Goal: Task Accomplishment & Management: Manage account settings

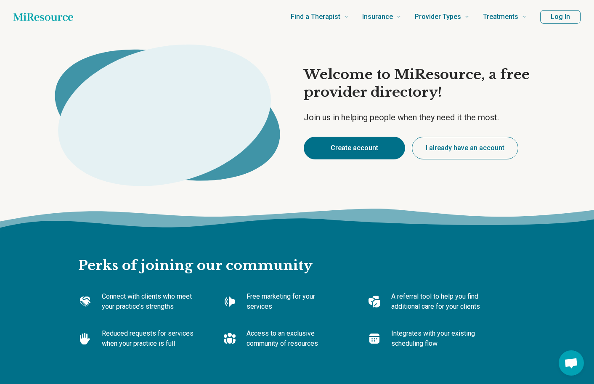
click at [345, 144] on button "Create account" at bounding box center [354, 148] width 101 height 23
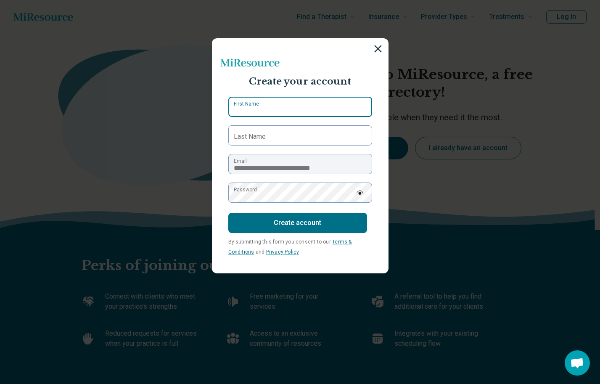
click at [329, 111] on input "First Name" at bounding box center [300, 107] width 144 height 20
type input "*****"
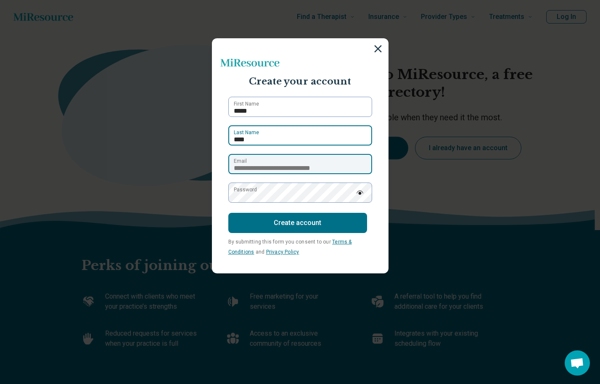
type input "****"
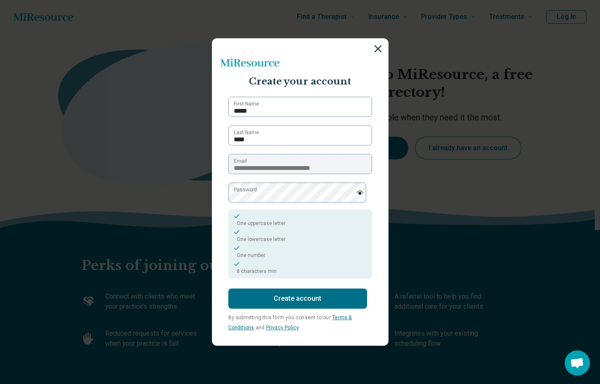
click at [325, 303] on button "Create account" at bounding box center [297, 299] width 139 height 20
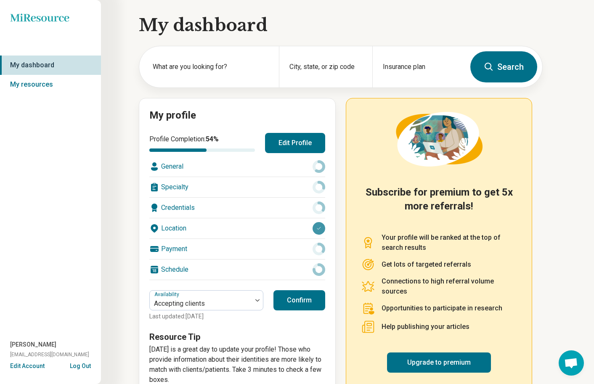
scroll to position [22, 0]
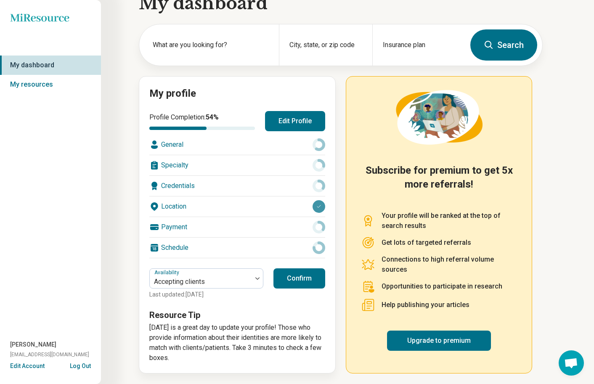
click at [289, 116] on button "Edit Profile" at bounding box center [295, 121] width 60 height 20
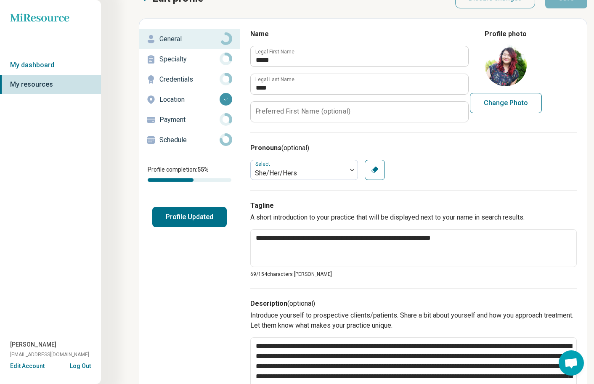
scroll to position [33, 0]
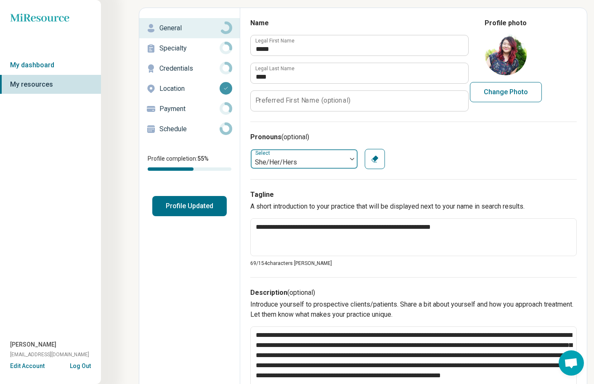
click at [351, 160] on div at bounding box center [352, 158] width 11 height 19
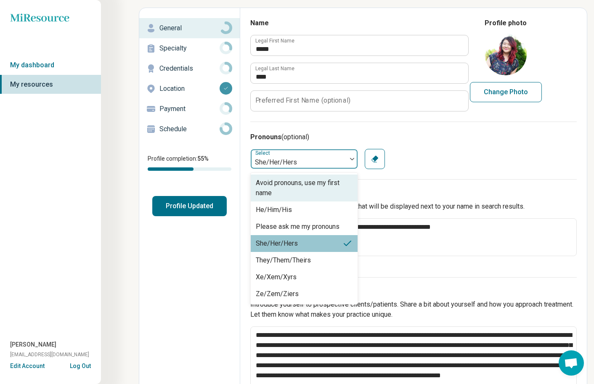
click at [378, 162] on icon "button" at bounding box center [375, 159] width 8 height 8
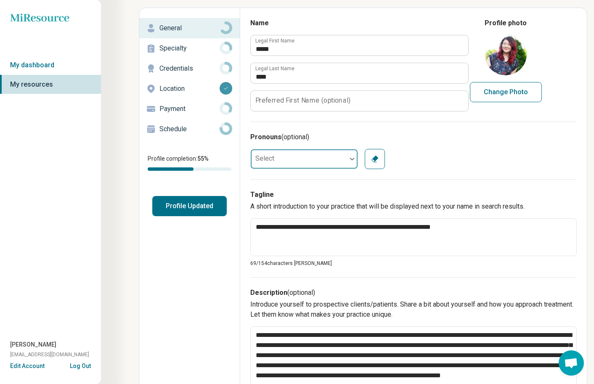
click at [331, 163] on div at bounding box center [299, 159] width 96 height 17
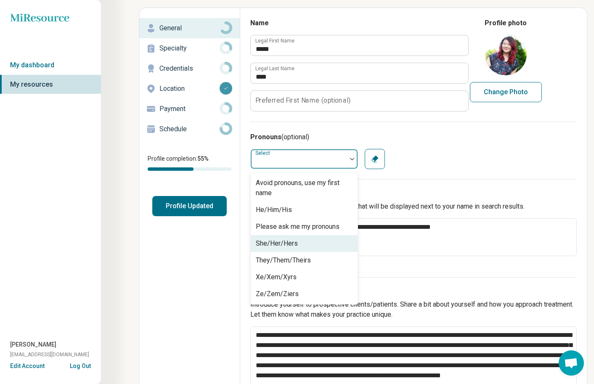
click at [298, 249] on div "She/Her/Hers" at bounding box center [304, 243] width 107 height 17
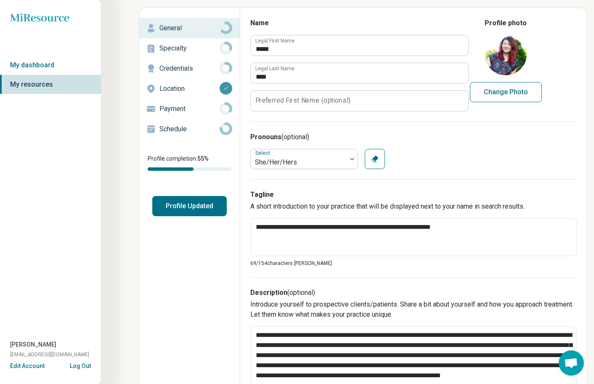
scroll to position [44, 0]
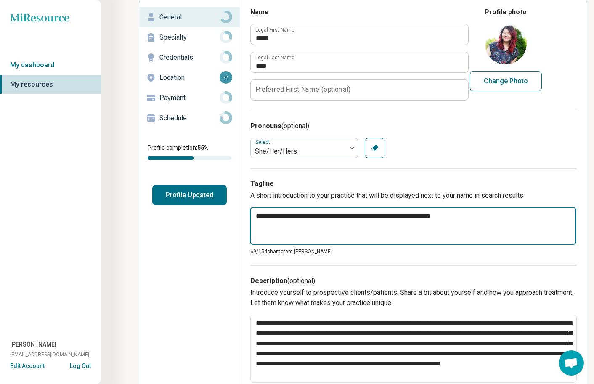
drag, startPoint x: 480, startPoint y: 217, endPoint x: 248, endPoint y: 215, distance: 231.4
click at [248, 215] on div "**********" at bounding box center [413, 370] width 347 height 746
paste textarea "**********"
type textarea "*"
type textarea "**********"
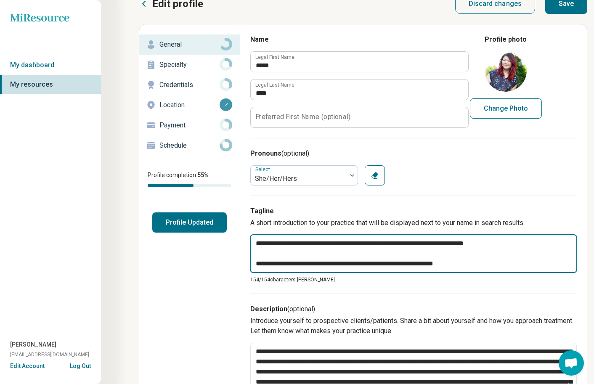
scroll to position [22, 0]
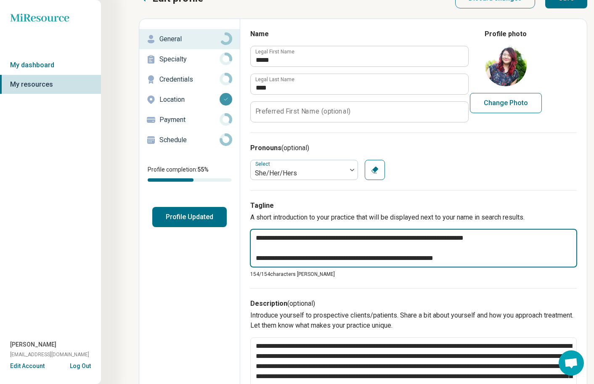
drag, startPoint x: 471, startPoint y: 256, endPoint x: 268, endPoint y: 246, distance: 202.5
click at [268, 246] on textarea "**********" at bounding box center [413, 248] width 327 height 39
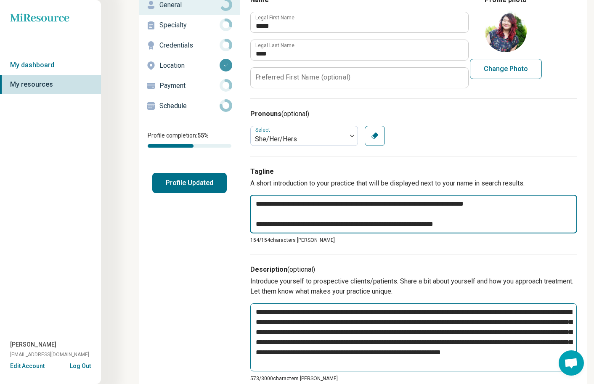
scroll to position [9, 0]
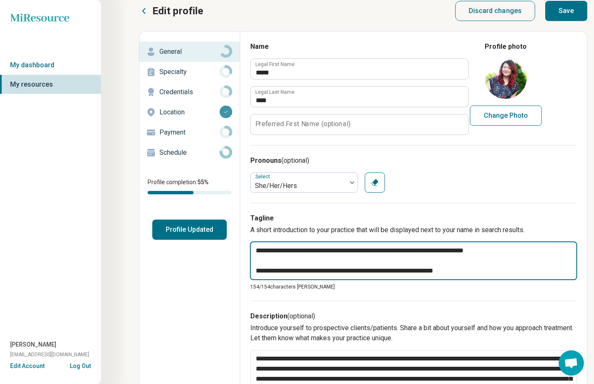
click at [336, 249] on textarea "**********" at bounding box center [413, 260] width 327 height 39
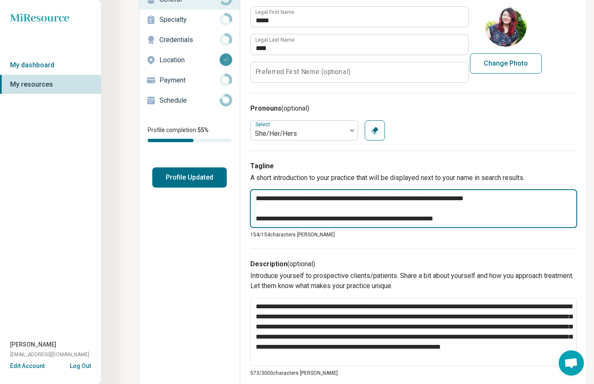
scroll to position [56, 0]
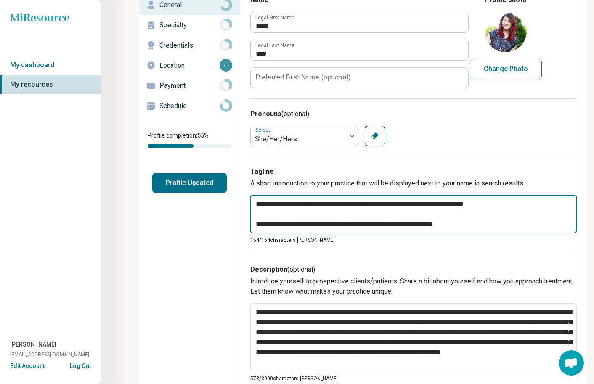
click at [294, 207] on textarea "**********" at bounding box center [413, 214] width 327 height 39
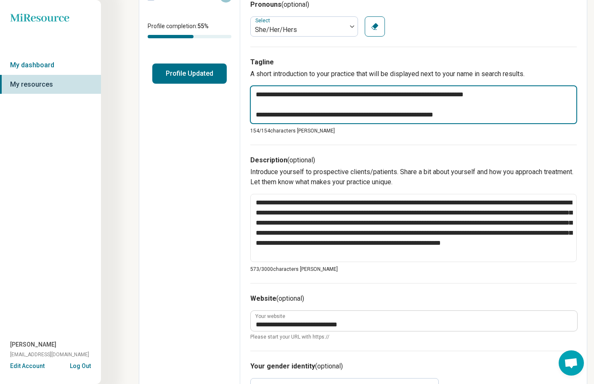
scroll to position [155, 0]
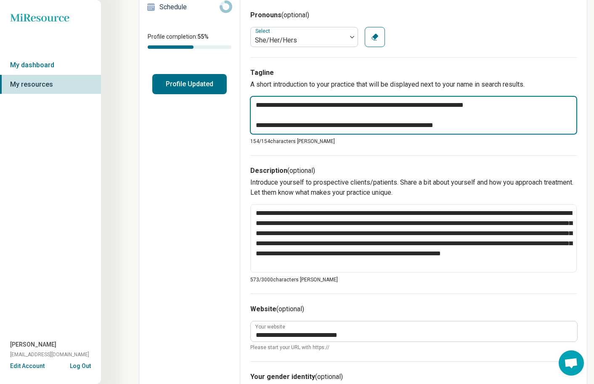
drag, startPoint x: 257, startPoint y: 124, endPoint x: 497, endPoint y: 179, distance: 245.7
click at [497, 179] on form "**********" at bounding box center [413, 259] width 326 height 726
type textarea "*"
type textarea "**********"
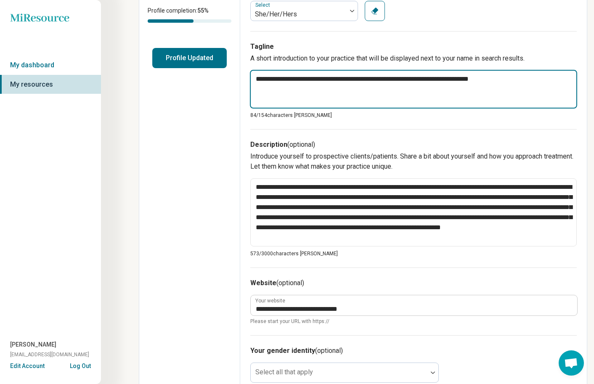
scroll to position [170, 0]
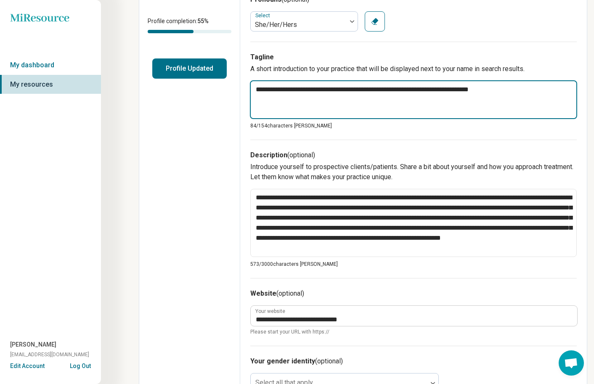
click at [396, 113] on textarea "**********" at bounding box center [413, 99] width 327 height 39
type textarea "*"
type textarea "**********"
type textarea "*"
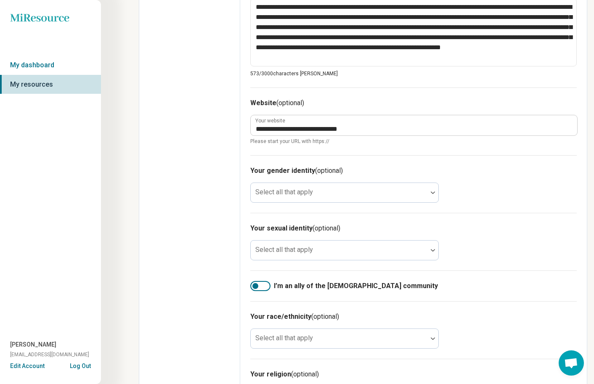
scroll to position [404, 0]
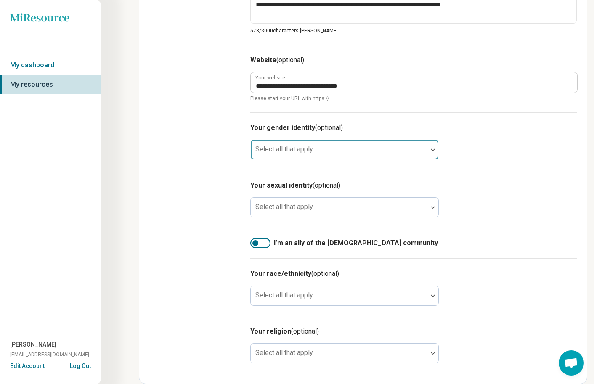
type textarea "**********"
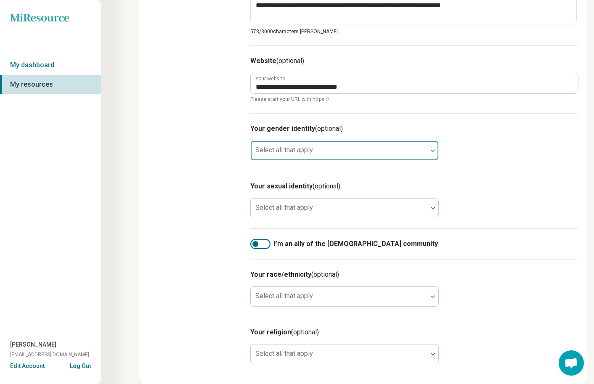
click at [412, 148] on div at bounding box center [339, 154] width 170 height 12
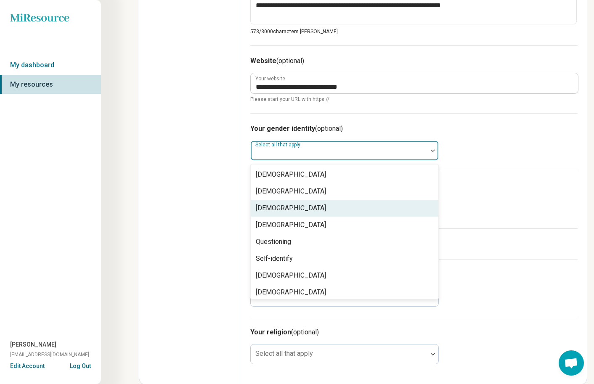
click at [383, 204] on div "[DEMOGRAPHIC_DATA]" at bounding box center [345, 208] width 188 height 17
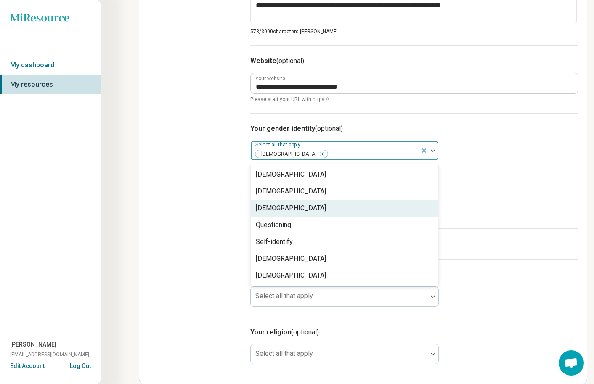
click at [218, 213] on div "Edit profile General Specialty Credentials Location Payment Schedule Profile co…" at bounding box center [189, 10] width 101 height 747
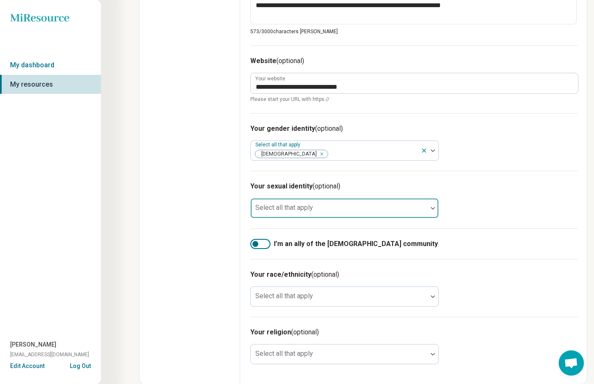
click at [290, 210] on div "Select all that apply" at bounding box center [344, 208] width 188 height 20
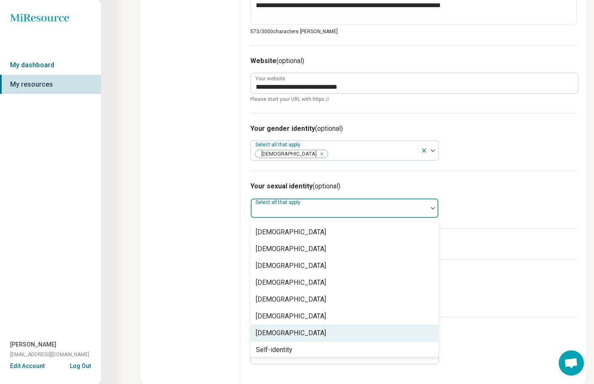
click at [263, 330] on div "[DEMOGRAPHIC_DATA]" at bounding box center [291, 333] width 70 height 10
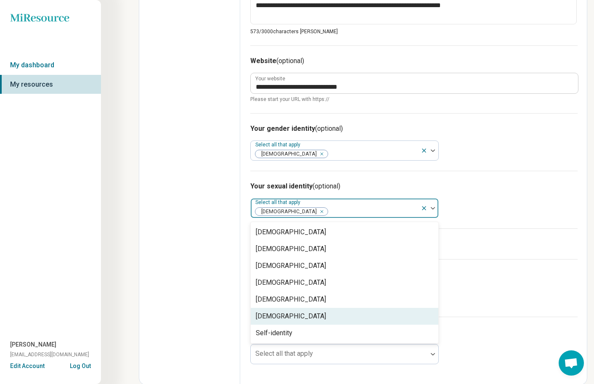
click at [222, 271] on div "Edit profile General Specialty Credentials Location Payment Schedule Profile co…" at bounding box center [189, 10] width 101 height 747
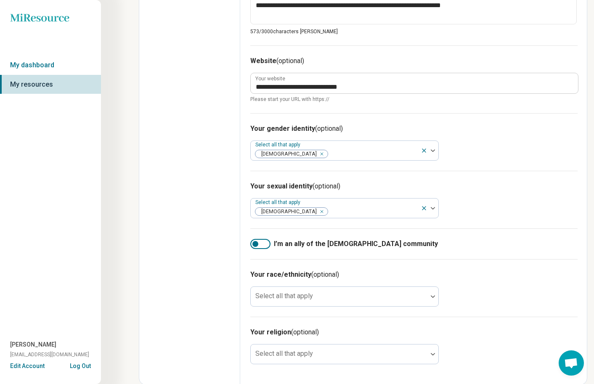
click at [263, 243] on div at bounding box center [260, 244] width 20 height 10
click at [391, 295] on div at bounding box center [339, 300] width 170 height 12
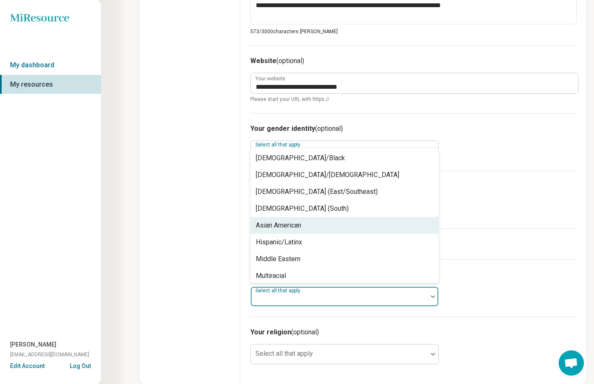
click at [364, 224] on div "Asian American" at bounding box center [345, 225] width 188 height 17
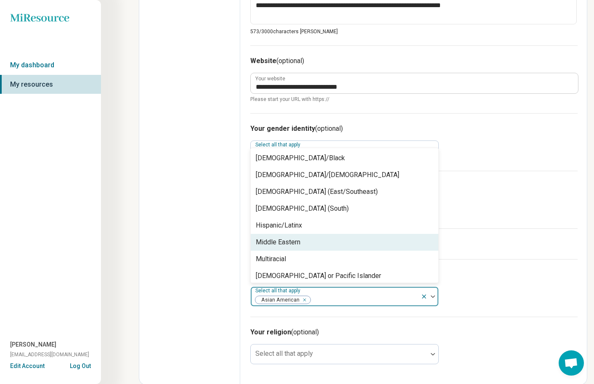
click at [530, 289] on div "Your race/ethnicity (optional) option [DEMOGRAPHIC_DATA], selected. Middle East…" at bounding box center [413, 288] width 327 height 58
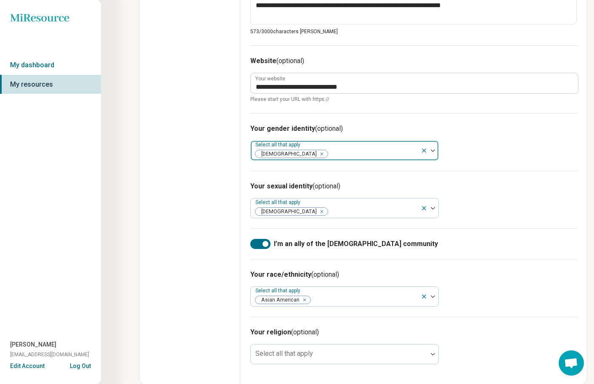
click at [424, 151] on icon at bounding box center [424, 150] width 7 height 7
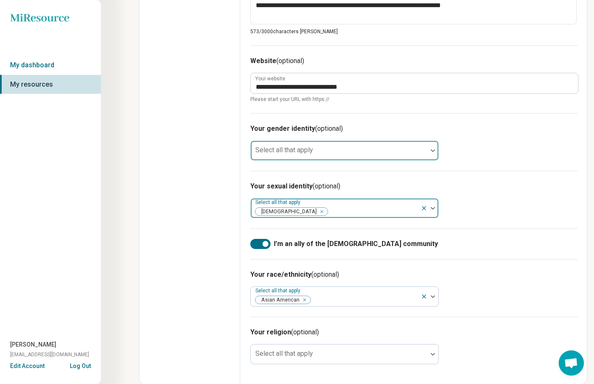
click at [422, 207] on icon at bounding box center [424, 208] width 7 height 7
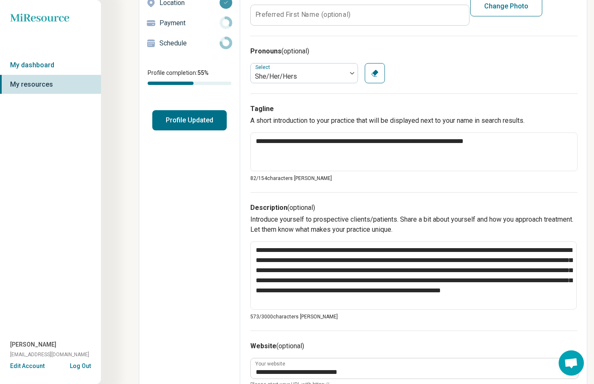
scroll to position [0, 0]
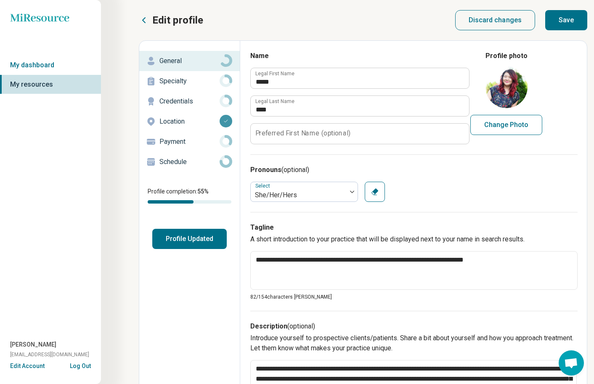
click at [572, 23] on button "Save" at bounding box center [566, 20] width 42 height 20
type textarea "*"
click at [194, 81] on p "Specialty" at bounding box center [189, 81] width 60 height 10
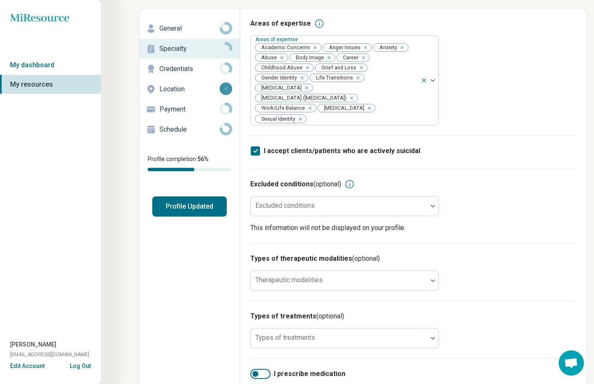
scroll to position [95, 0]
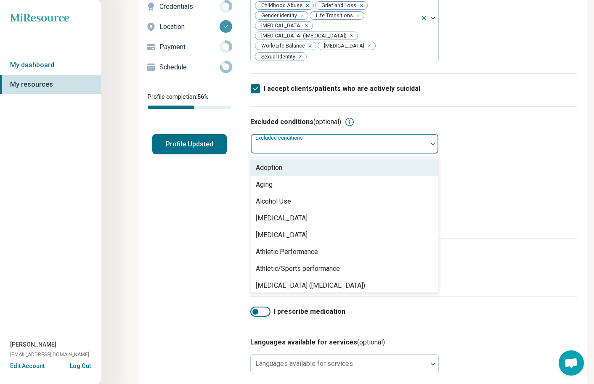
click at [371, 145] on div at bounding box center [339, 147] width 170 height 12
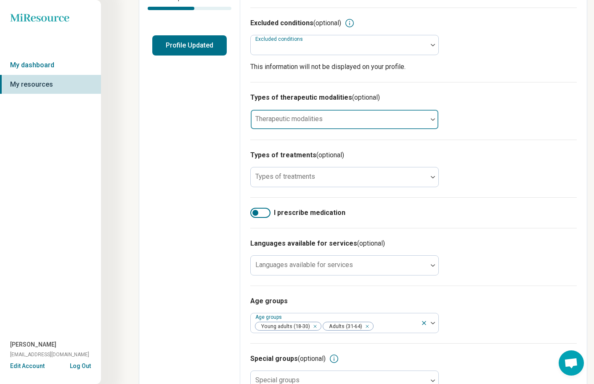
scroll to position [221, 0]
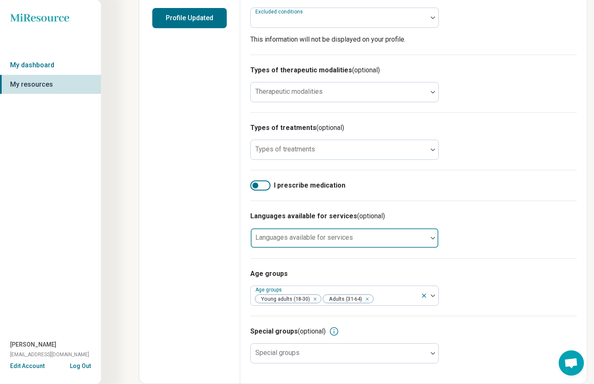
click at [371, 236] on div at bounding box center [339, 242] width 170 height 12
type input "*******"
click at [165, 286] on div "Edit profile General Specialty Credentials Location Payment Schedule Profile co…" at bounding box center [189, 102] width 101 height 564
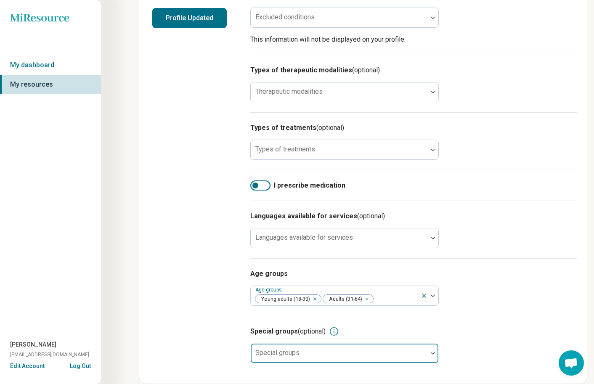
click at [362, 355] on div at bounding box center [339, 357] width 170 height 12
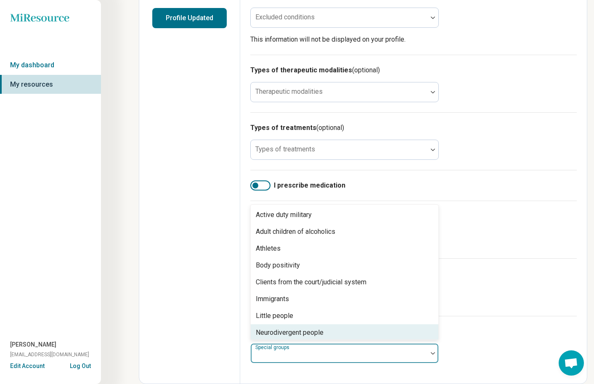
click at [360, 336] on div "Neurodivergent people" at bounding box center [345, 332] width 188 height 17
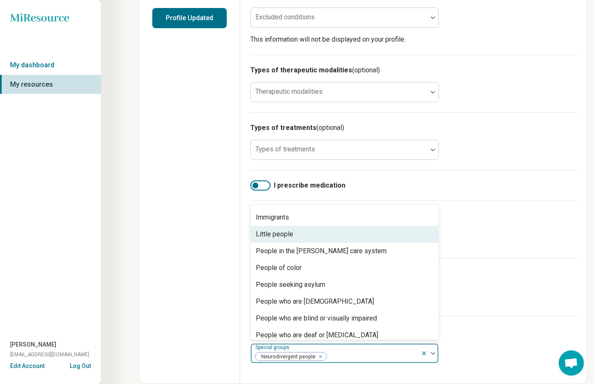
scroll to position [87, 0]
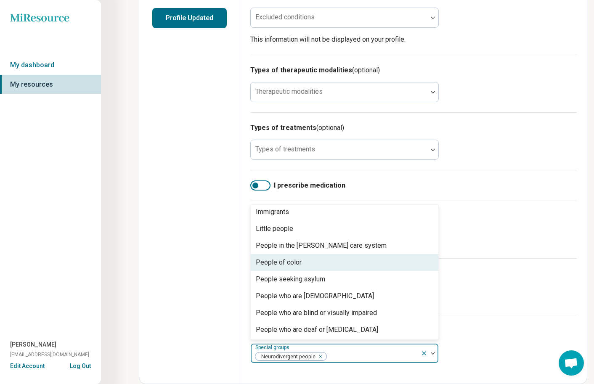
click at [335, 265] on div "People of color" at bounding box center [345, 262] width 188 height 17
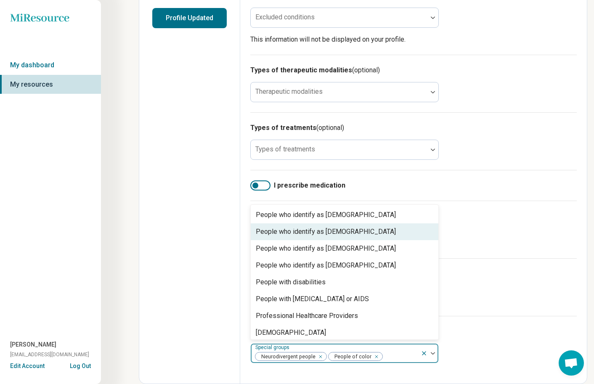
scroll to position [218, 0]
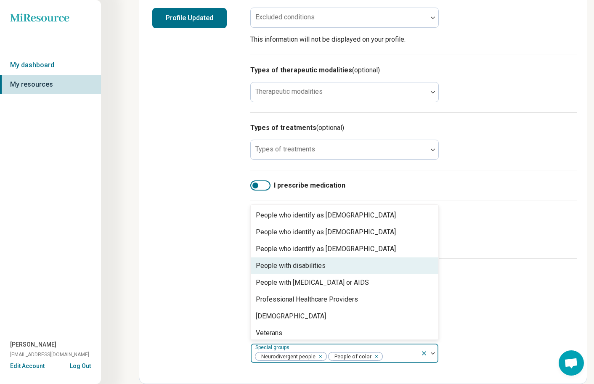
click at [331, 263] on div "People with disabilities" at bounding box center [345, 265] width 188 height 17
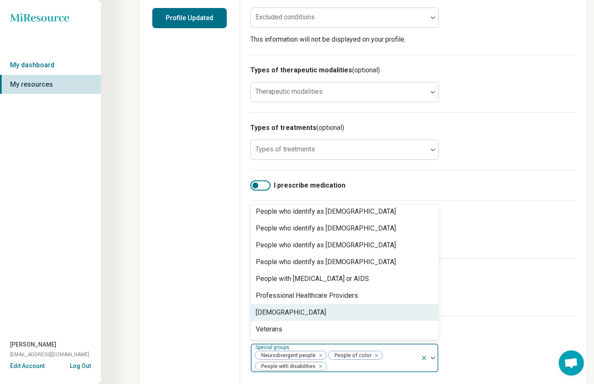
click at [307, 309] on div "[DEMOGRAPHIC_DATA]" at bounding box center [345, 312] width 188 height 17
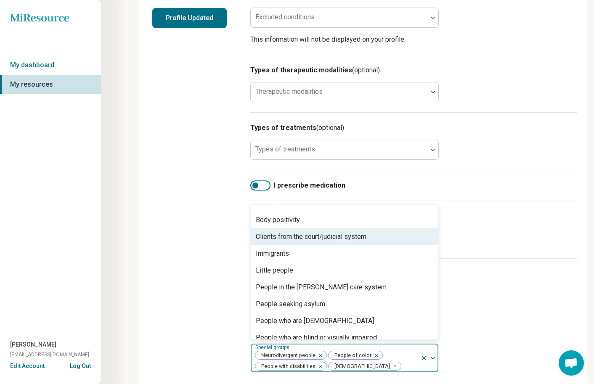
scroll to position [0, 0]
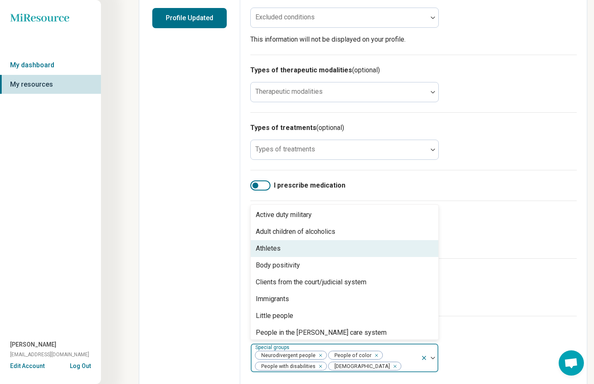
click at [175, 277] on div "Edit profile General Specialty Credentials Location Payment Schedule Profile co…" at bounding box center [189, 106] width 101 height 573
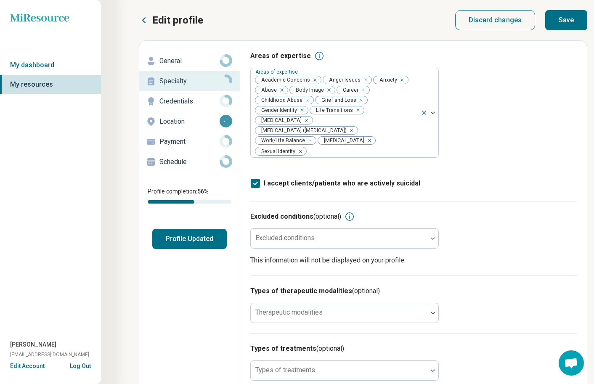
click at [570, 16] on button "Save" at bounding box center [566, 20] width 42 height 20
click at [213, 103] on p "Credentials" at bounding box center [189, 101] width 60 height 10
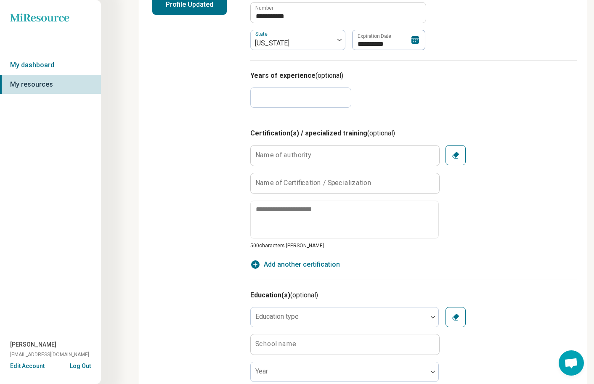
scroll to position [245, 0]
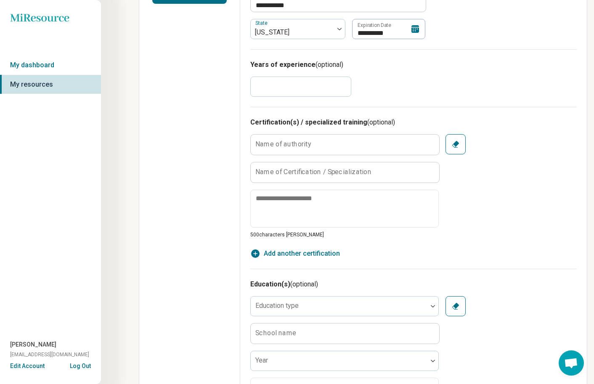
click at [314, 93] on input "*" at bounding box center [300, 87] width 101 height 20
type textarea "*"
type input "*"
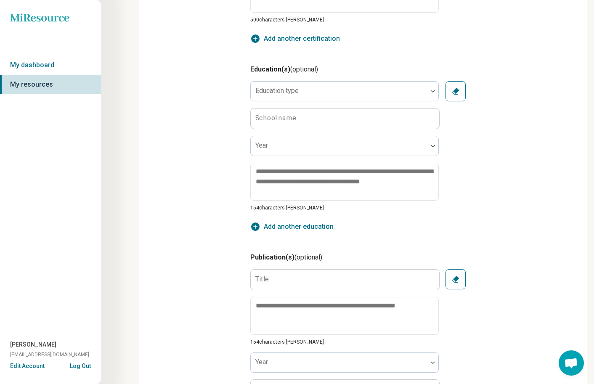
scroll to position [478, 0]
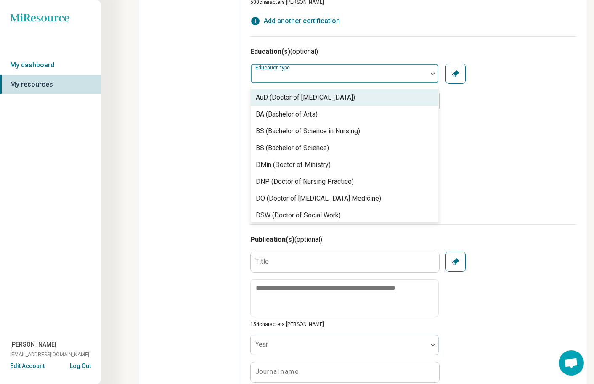
click at [393, 76] on div at bounding box center [339, 77] width 170 height 12
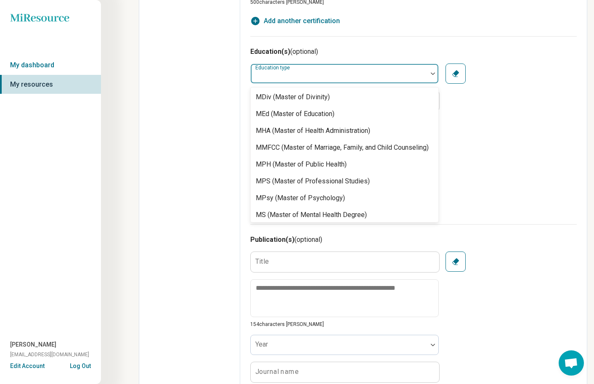
scroll to position [400, 0]
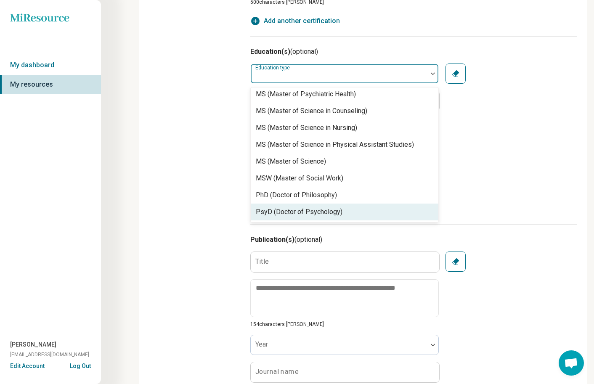
click at [356, 215] on div "PsyD (Doctor of Psychology)" at bounding box center [345, 212] width 188 height 17
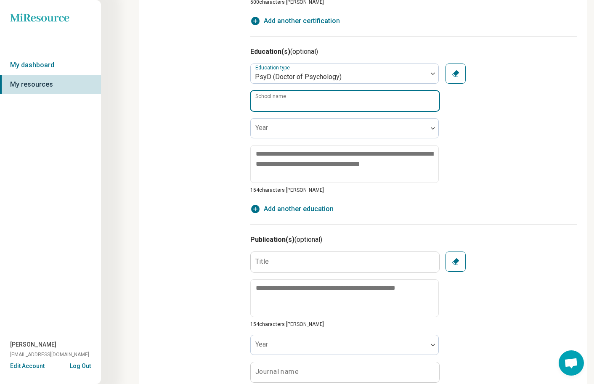
click at [321, 100] on input "School name" at bounding box center [345, 101] width 188 height 20
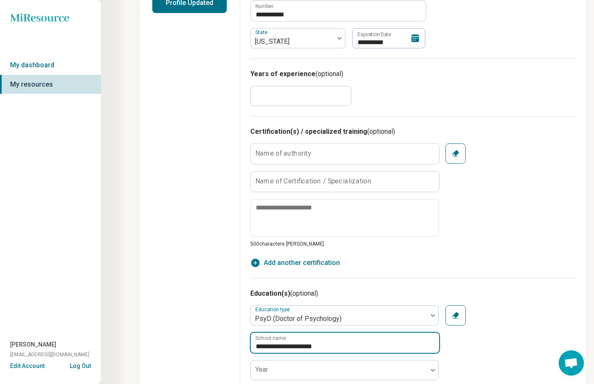
scroll to position [0, 0]
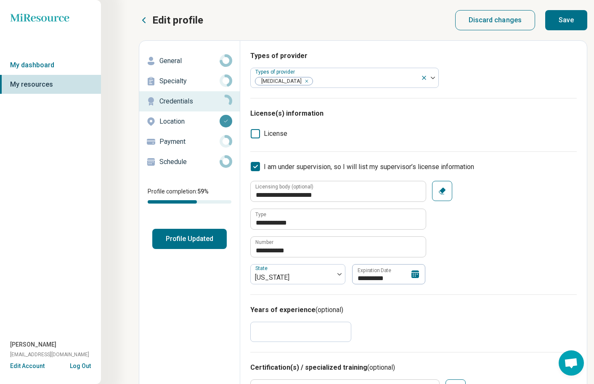
type input "**********"
click at [551, 19] on button "Save" at bounding box center [566, 20] width 42 height 20
click at [563, 22] on button "Save" at bounding box center [566, 20] width 42 height 20
type textarea "*"
click at [203, 123] on p "Location" at bounding box center [189, 122] width 60 height 10
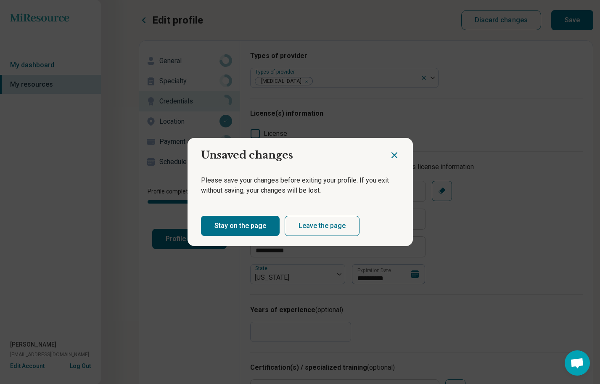
click at [252, 225] on button "Stay on the page" at bounding box center [240, 226] width 79 height 20
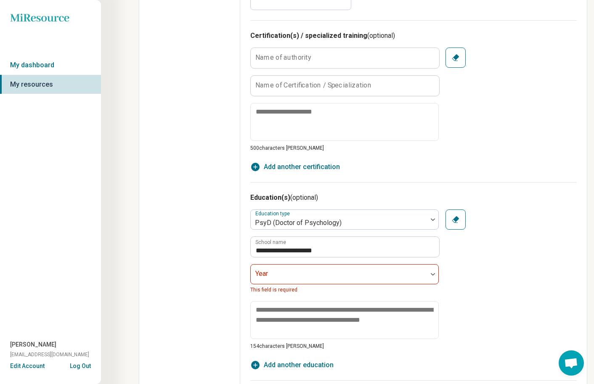
scroll to position [425, 0]
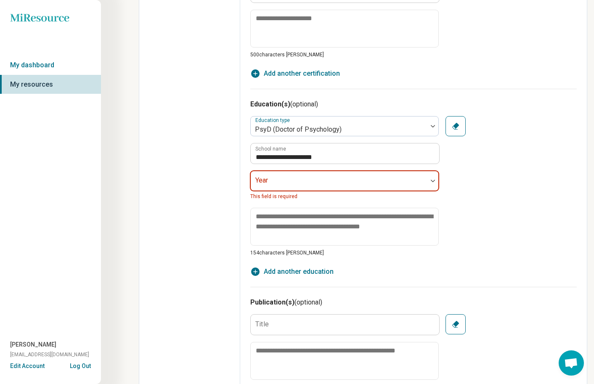
click at [411, 180] on div at bounding box center [339, 184] width 170 height 12
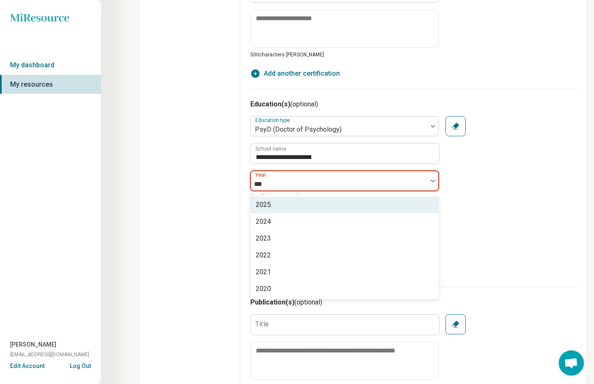
type input "****"
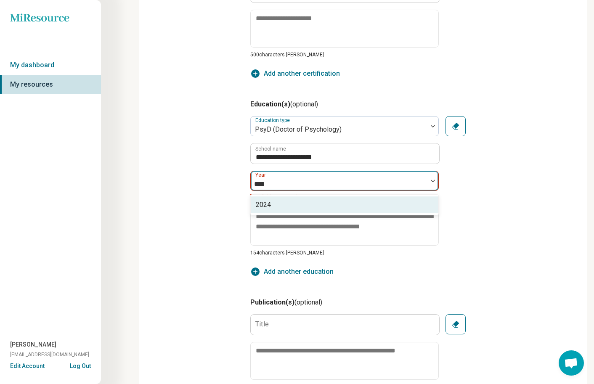
click at [412, 203] on div "2024" at bounding box center [345, 204] width 188 height 17
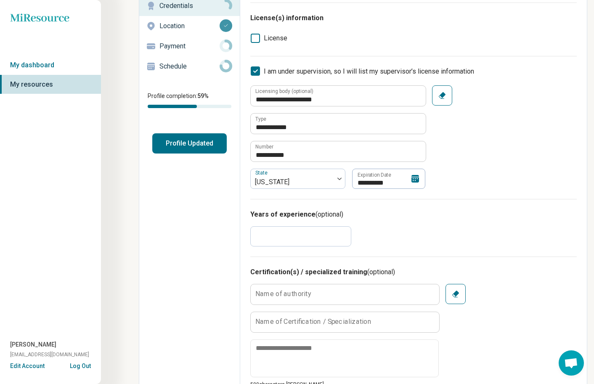
scroll to position [0, 0]
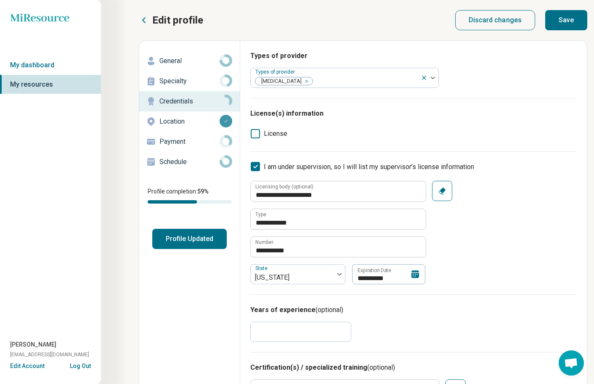
click at [558, 20] on button "Save" at bounding box center [566, 20] width 42 height 20
type textarea "*"
click at [195, 120] on p "Location" at bounding box center [189, 122] width 60 height 10
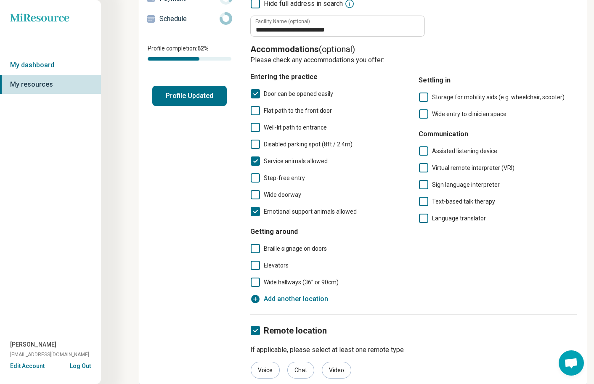
scroll to position [148, 0]
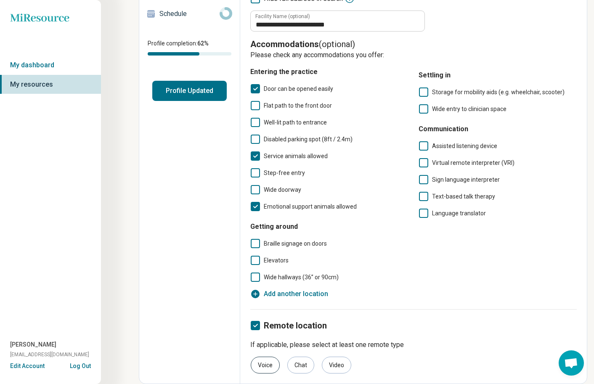
click at [270, 366] on div "Voice" at bounding box center [265, 365] width 29 height 17
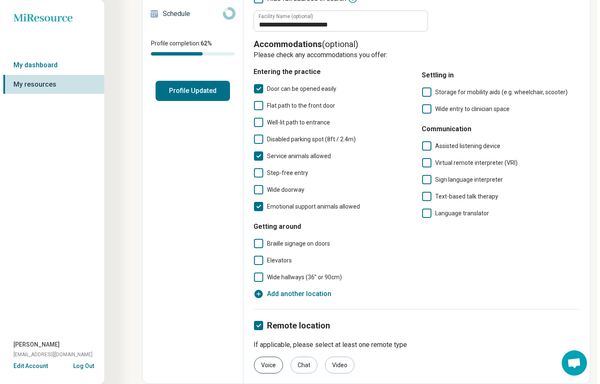
scroll to position [0, 0]
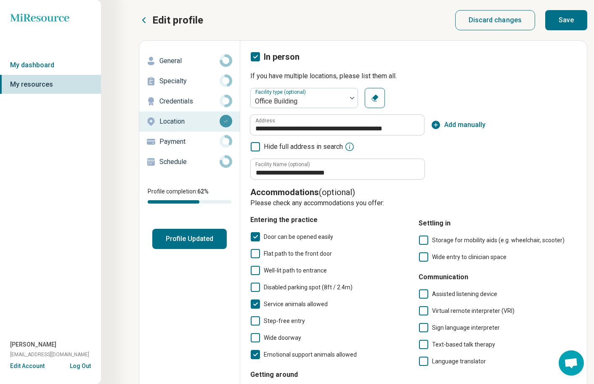
click at [562, 19] on button "Save" at bounding box center [566, 20] width 42 height 20
click at [184, 141] on p "Payment" at bounding box center [189, 142] width 60 height 10
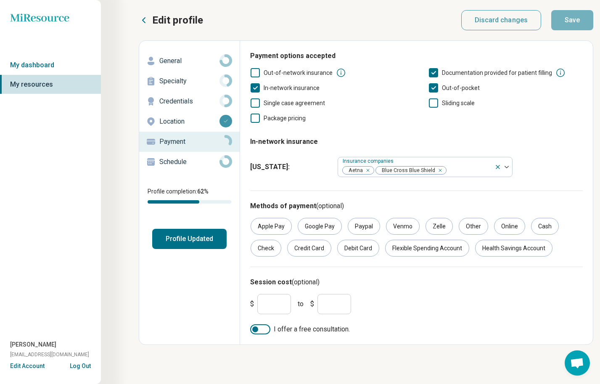
click at [179, 163] on p "Schedule" at bounding box center [189, 162] width 60 height 10
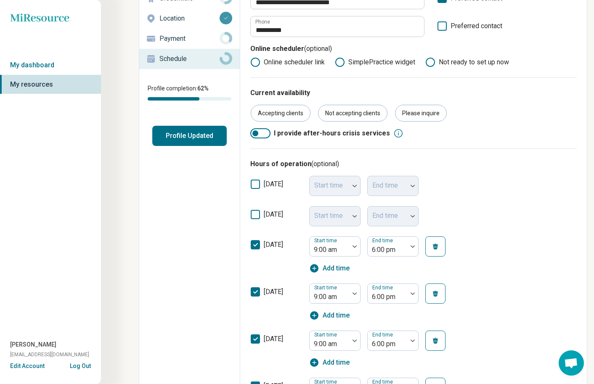
scroll to position [181, 0]
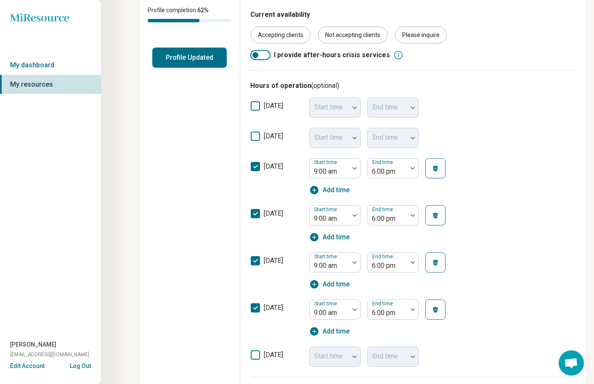
click at [257, 135] on icon at bounding box center [255, 136] width 9 height 9
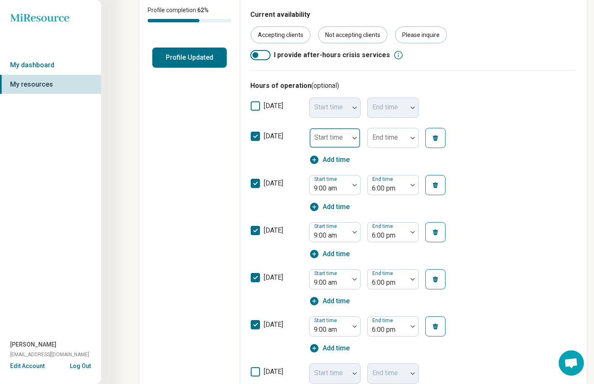
click at [339, 138] on div "Start time" at bounding box center [334, 138] width 51 height 20
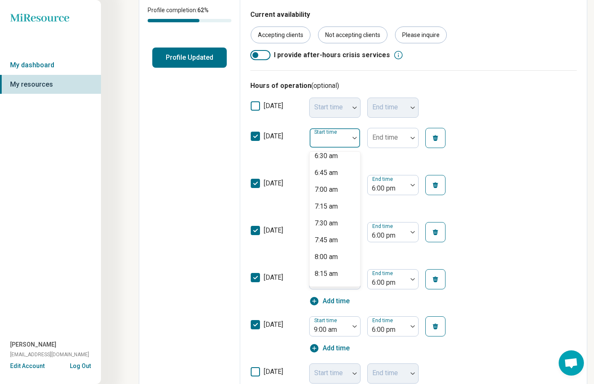
scroll to position [682, 0]
click at [331, 221] on div "11:00 am" at bounding box center [328, 220] width 27 height 10
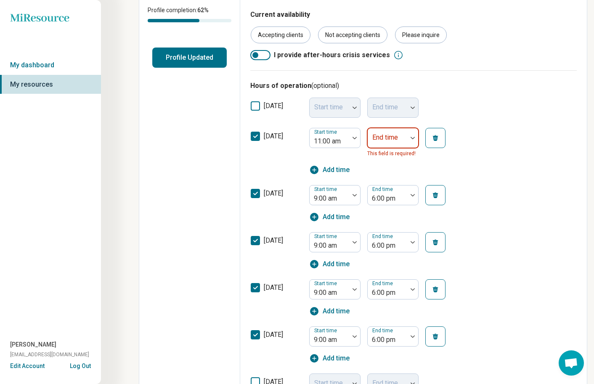
click at [382, 144] on div at bounding box center [387, 141] width 33 height 12
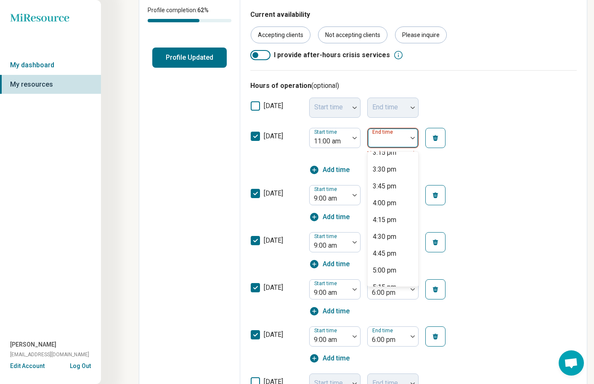
scroll to position [325, 0]
click at [386, 224] on div "5:00 pm" at bounding box center [385, 224] width 24 height 10
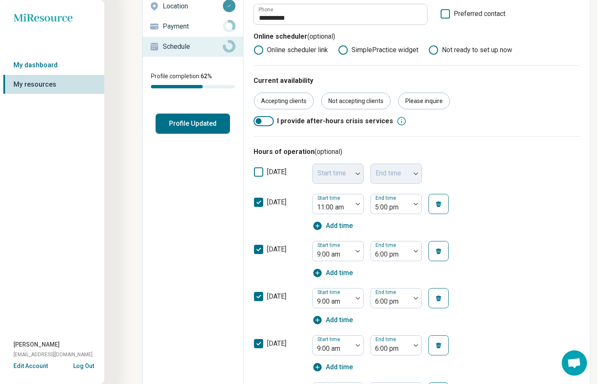
scroll to position [0, 0]
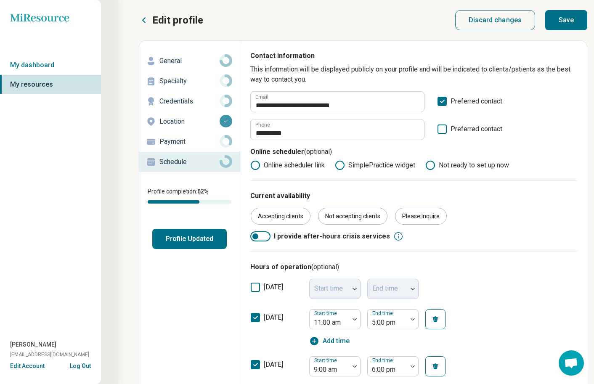
click at [195, 235] on button "Profile Updated" at bounding box center [189, 239] width 74 height 20
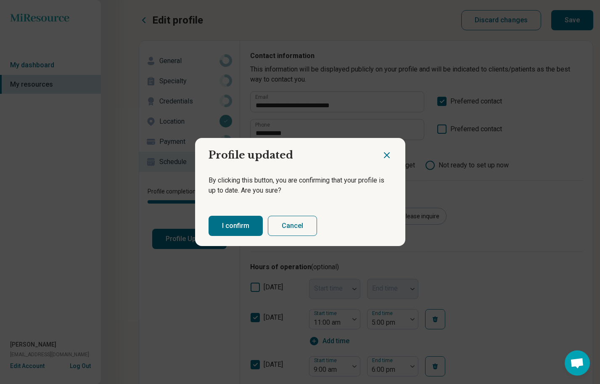
click at [235, 223] on button "I confirm" at bounding box center [236, 226] width 54 height 20
